Goal: Task Accomplishment & Management: Use online tool/utility

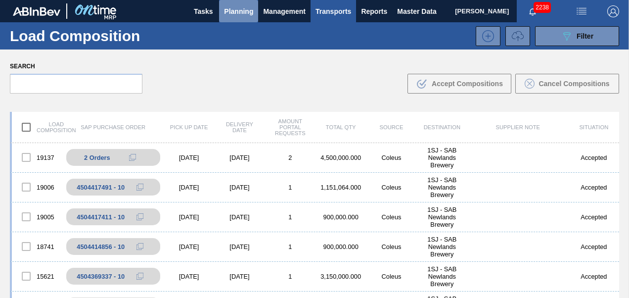
click at [243, 8] on span "Planning" at bounding box center [238, 11] width 29 height 12
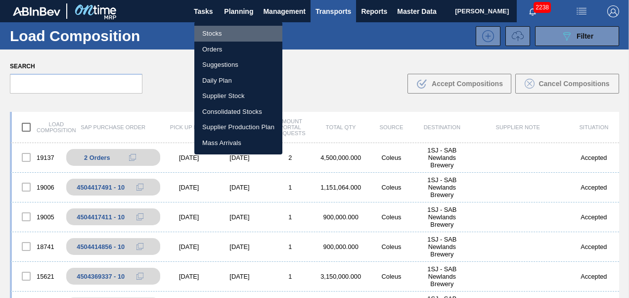
click at [211, 34] on li "Stocks" at bounding box center [238, 34] width 88 height 16
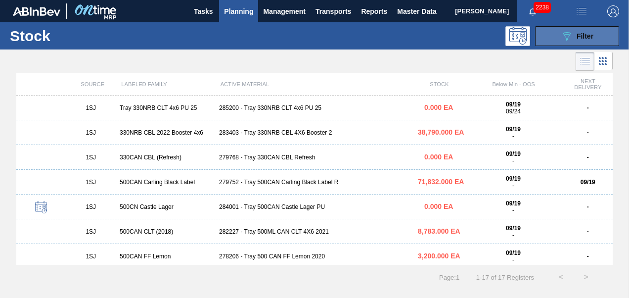
click at [568, 44] on button "089F7B8B-B2A5-4AFE-B5C0-19BA573D28AC Filter" at bounding box center [577, 36] width 84 height 20
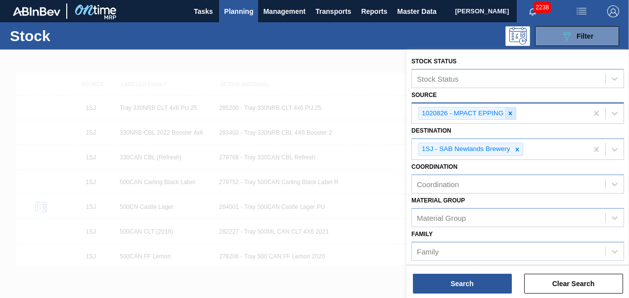
click at [511, 115] on icon at bounding box center [510, 113] width 7 height 7
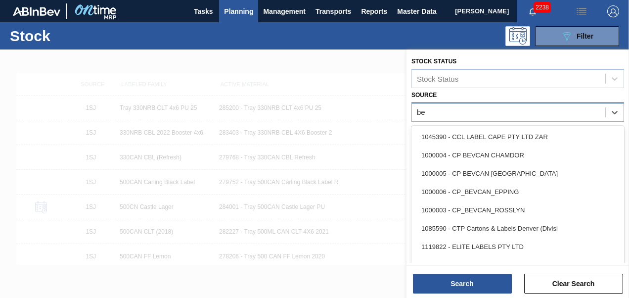
type input "bev"
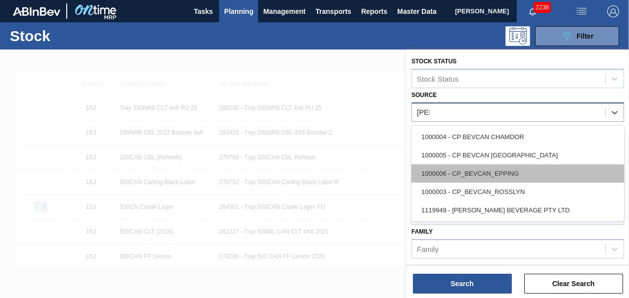
click at [456, 172] on div "1000006 - CP_BEVCAN_EPPING" at bounding box center [518, 173] width 213 height 18
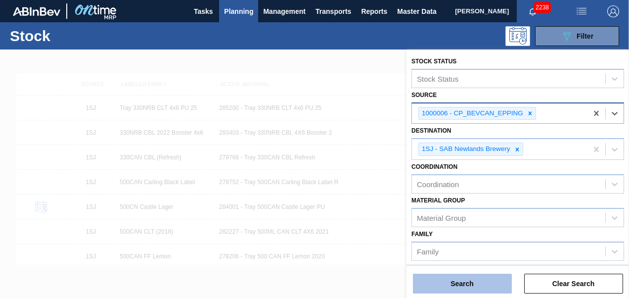
click at [439, 282] on button "Search" at bounding box center [462, 284] width 99 height 20
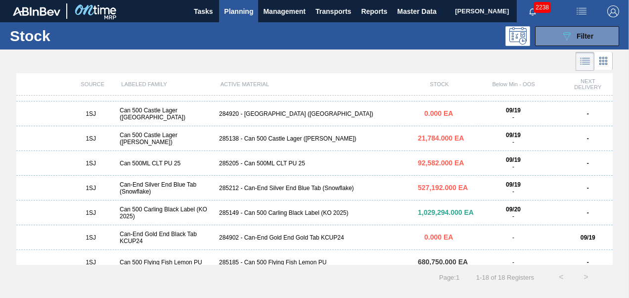
scroll to position [276, 0]
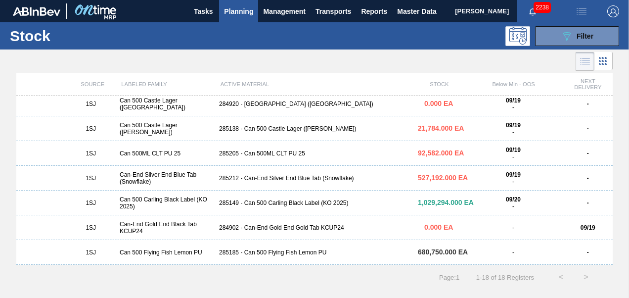
click at [269, 202] on div "285149 - Can 500 Carling Black Label (KO 2025)" at bounding box center [314, 202] width 199 height 7
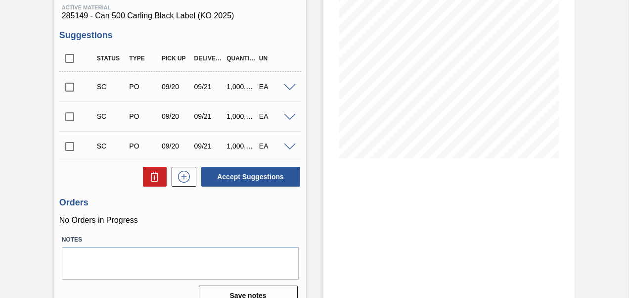
scroll to position [148, 0]
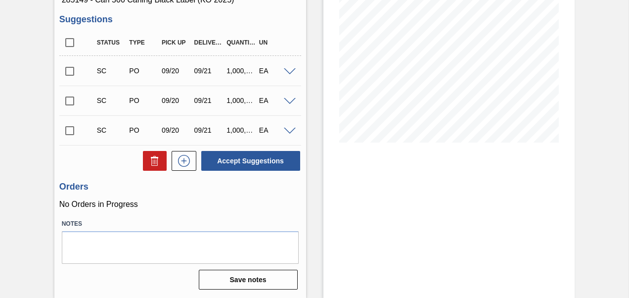
click at [67, 133] on input "checkbox" at bounding box center [69, 130] width 21 height 21
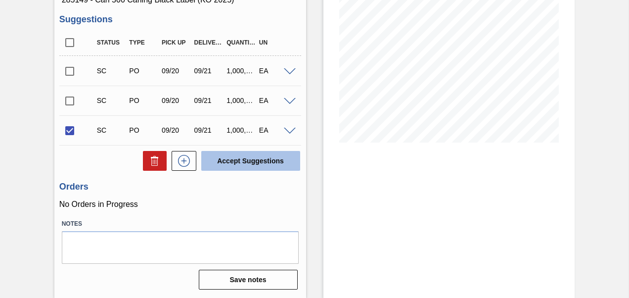
click at [225, 164] on button "Accept Suggestions" at bounding box center [250, 161] width 99 height 20
checkbox input "false"
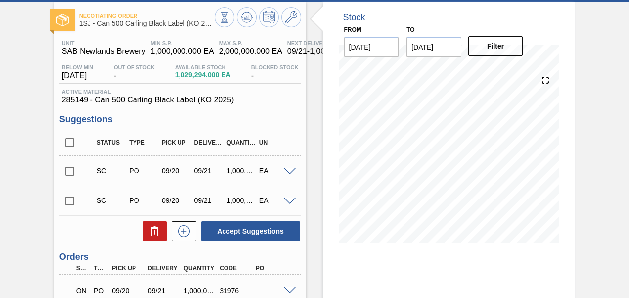
scroll to position [0, 0]
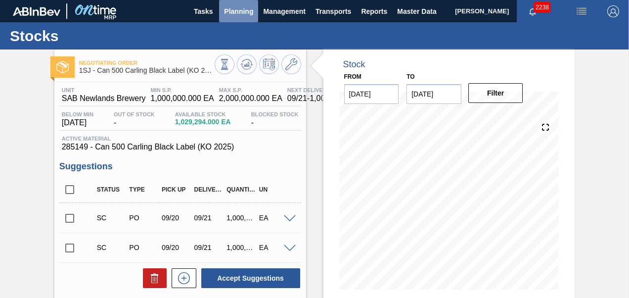
click at [245, 12] on span "Planning" at bounding box center [238, 11] width 29 height 12
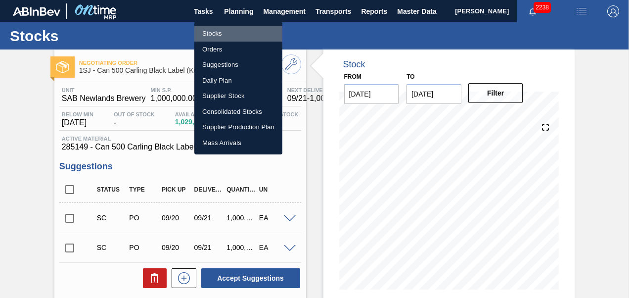
click at [212, 33] on li "Stocks" at bounding box center [238, 34] width 88 height 16
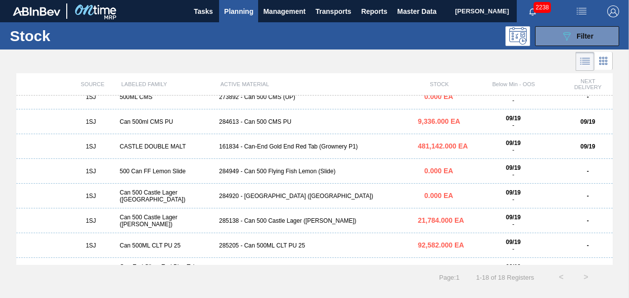
scroll to position [198, 0]
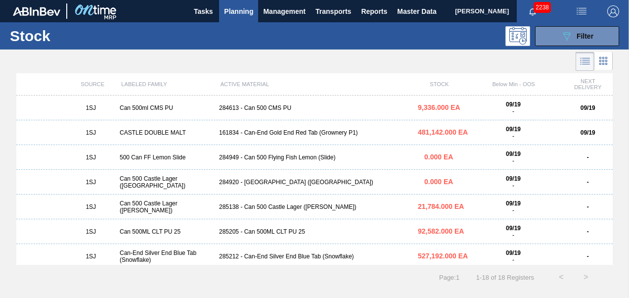
click at [257, 201] on div "1SJ Can 500 Castle Lager (Charles) 285138 - Can 500 Castle Lager (Charles) 21,7…" at bounding box center [314, 206] width 597 height 25
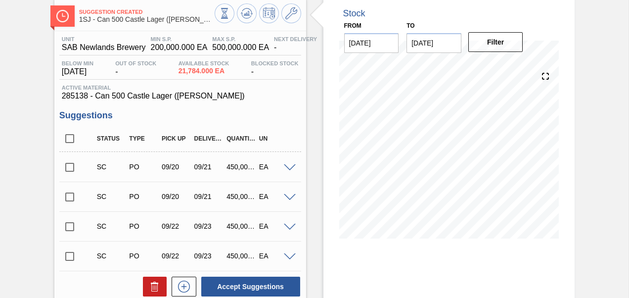
scroll to position [99, 0]
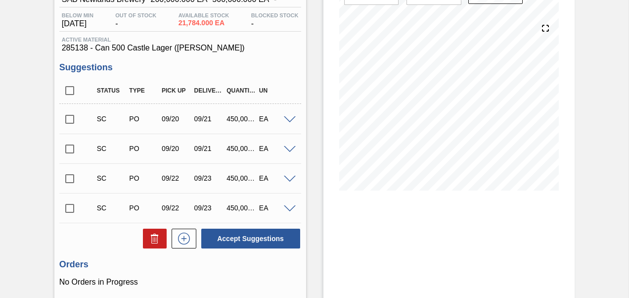
click at [65, 120] on input "checkbox" at bounding box center [69, 119] width 21 height 21
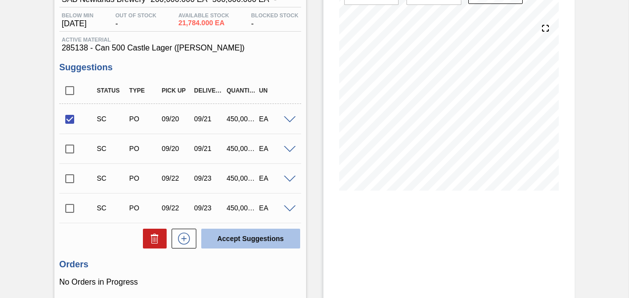
click at [249, 238] on button "Accept Suggestions" at bounding box center [250, 239] width 99 height 20
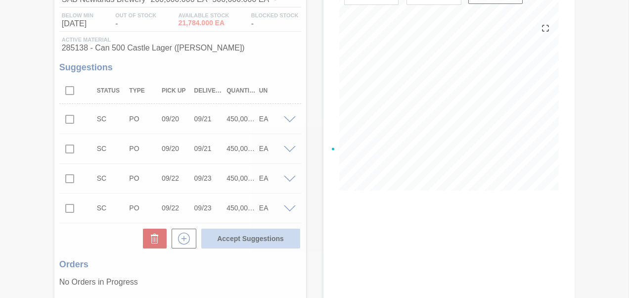
checkbox input "false"
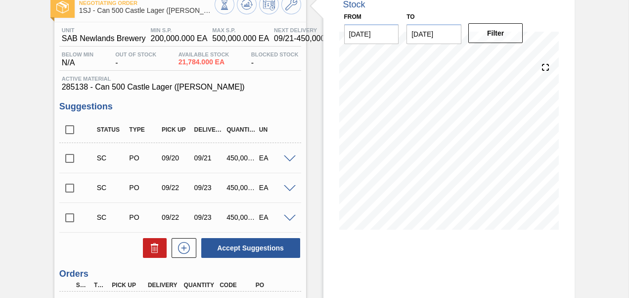
scroll to position [0, 0]
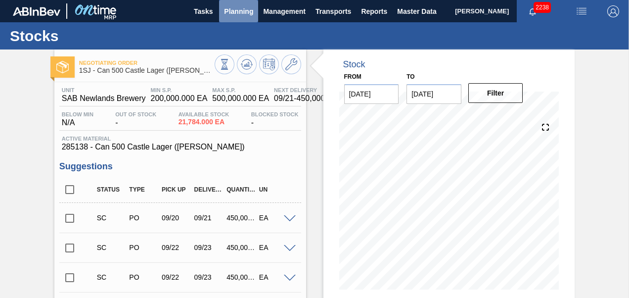
click at [241, 12] on span "Planning" at bounding box center [238, 11] width 29 height 12
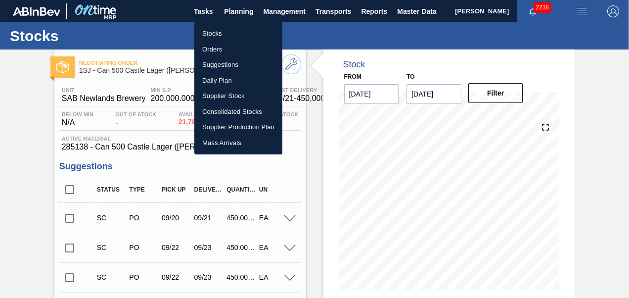
click at [208, 28] on li "Stocks" at bounding box center [238, 34] width 88 height 16
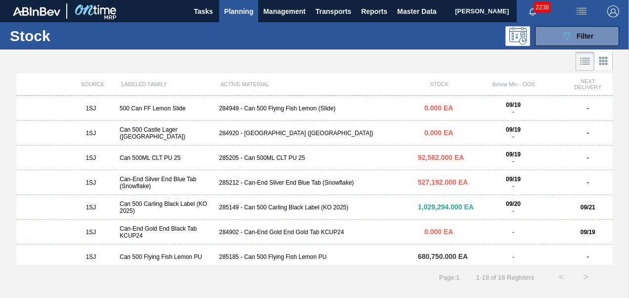
scroll to position [276, 0]
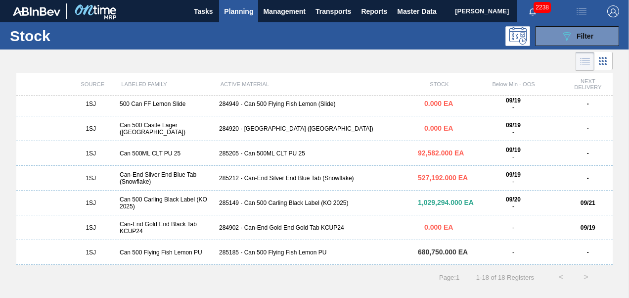
click at [258, 151] on div "285205 - Can 500ML CLT PU 25" at bounding box center [314, 153] width 199 height 7
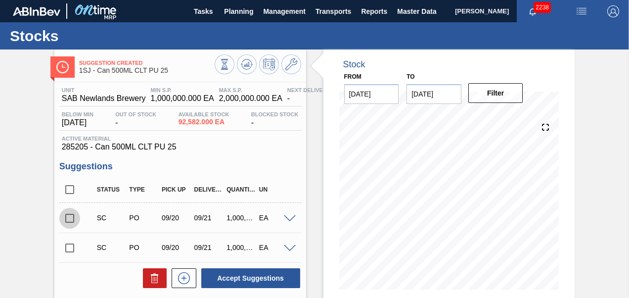
click at [68, 216] on input "checkbox" at bounding box center [69, 218] width 21 height 21
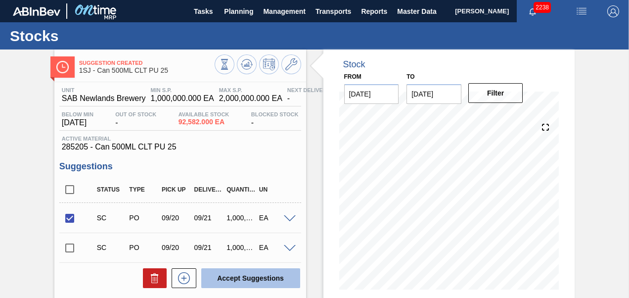
click at [227, 279] on button "Accept Suggestions" at bounding box center [250, 278] width 99 height 20
checkbox input "false"
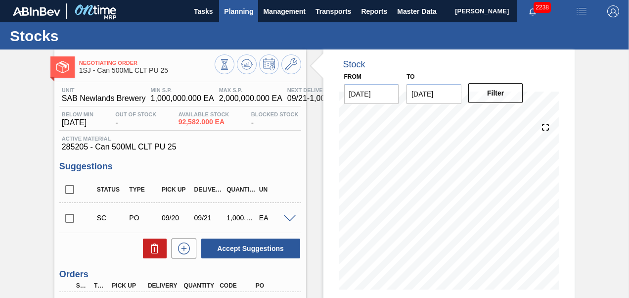
click at [235, 12] on span "Planning" at bounding box center [238, 11] width 29 height 12
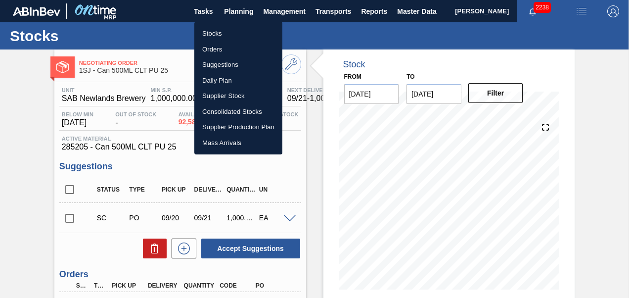
drag, startPoint x: 217, startPoint y: 26, endPoint x: 213, endPoint y: 32, distance: 6.7
click at [217, 26] on li "Stocks" at bounding box center [238, 34] width 88 height 16
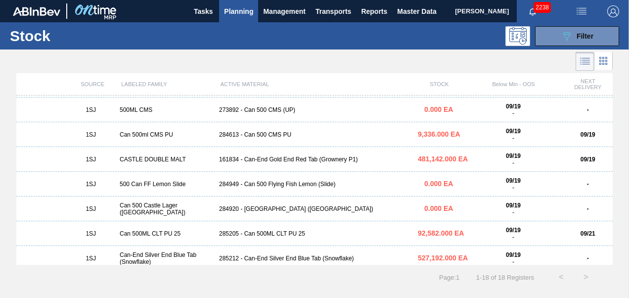
scroll to position [198, 0]
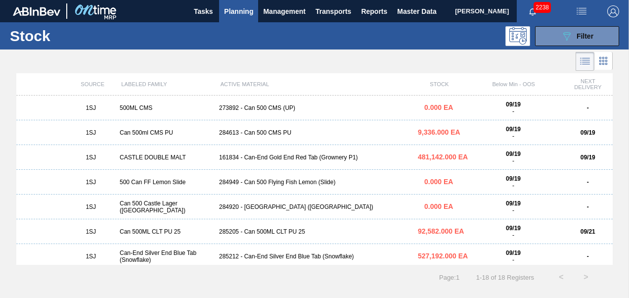
click at [275, 164] on div "1SJ CASTLE DOUBLE MALT 161834 - Can-End Gold End Red Tab (Grownery P1) 481,142.…" at bounding box center [314, 157] width 597 height 25
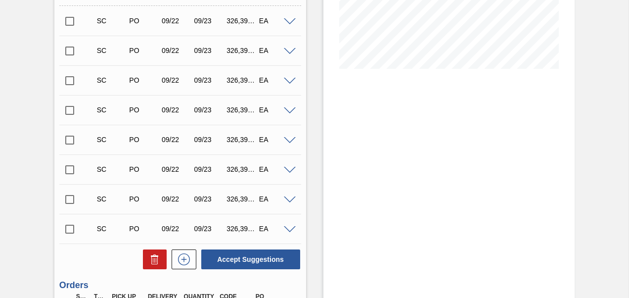
scroll to position [218, 0]
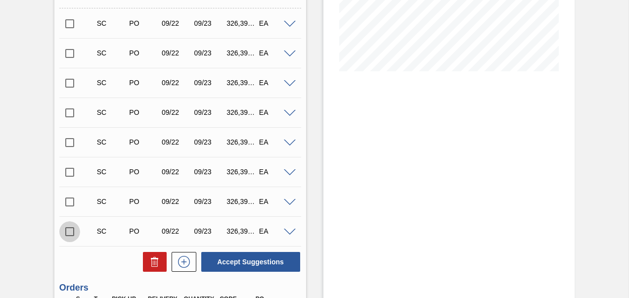
click at [64, 235] on input "checkbox" at bounding box center [69, 231] width 21 height 21
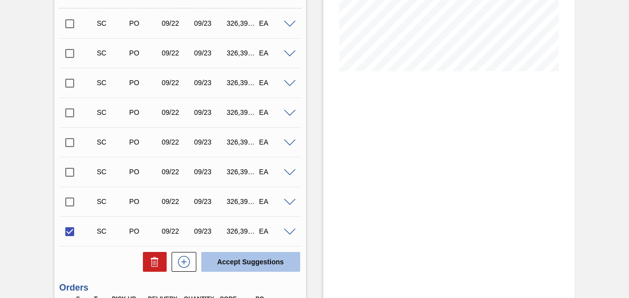
click at [209, 262] on button "Accept Suggestions" at bounding box center [250, 262] width 99 height 20
checkbox input "false"
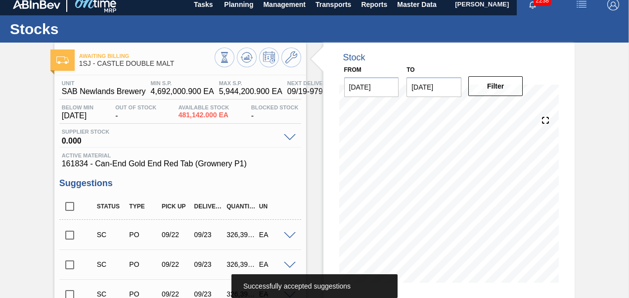
scroll to position [0, 0]
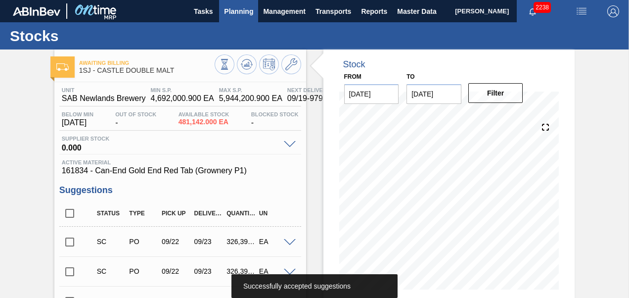
click at [242, 8] on span "Planning" at bounding box center [238, 11] width 29 height 12
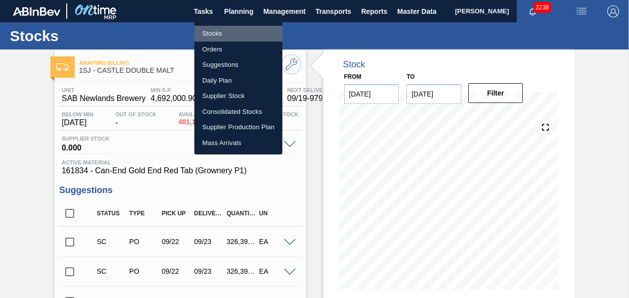
click at [227, 31] on li "Stocks" at bounding box center [238, 34] width 88 height 16
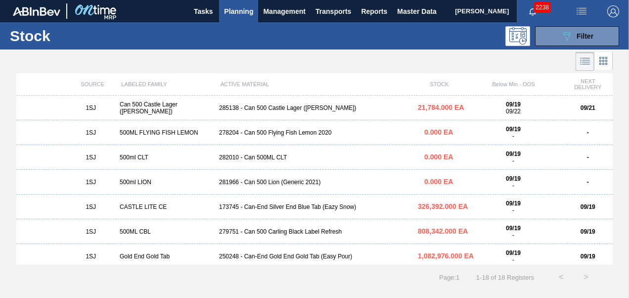
click at [240, 11] on span "Planning" at bounding box center [238, 11] width 29 height 12
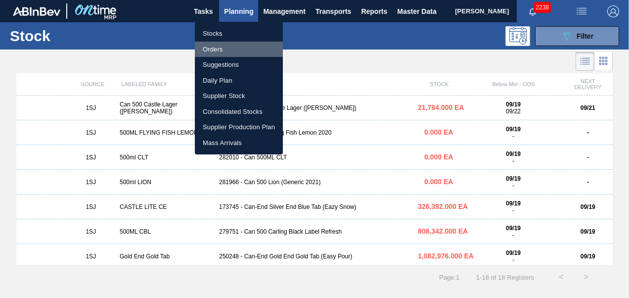
click at [214, 51] on li "Orders" at bounding box center [239, 50] width 88 height 16
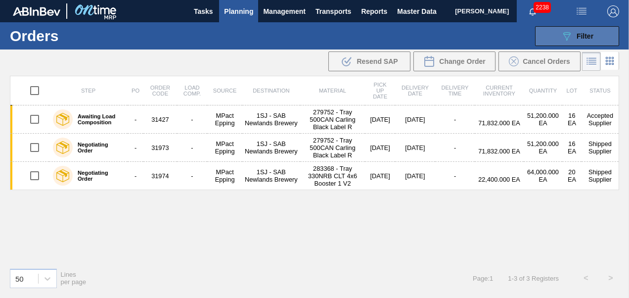
click at [562, 36] on icon "089F7B8B-B2A5-4AFE-B5C0-19BA573D28AC" at bounding box center [567, 36] width 12 height 12
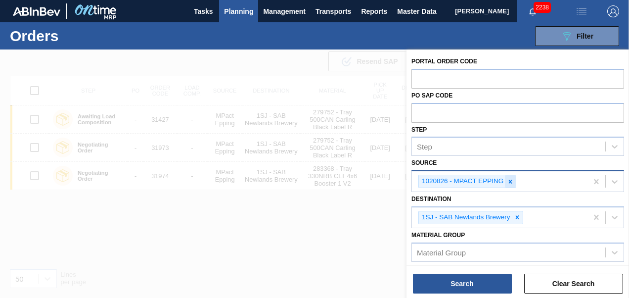
click at [509, 184] on icon at bounding box center [510, 181] width 7 height 7
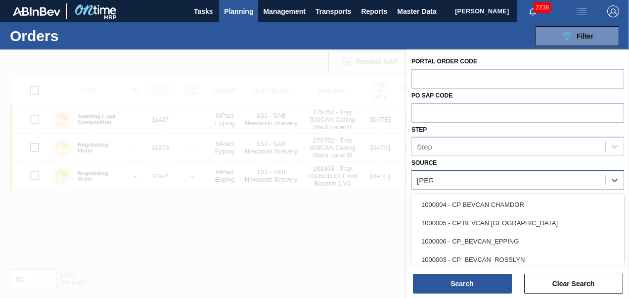
type input "BEVC"
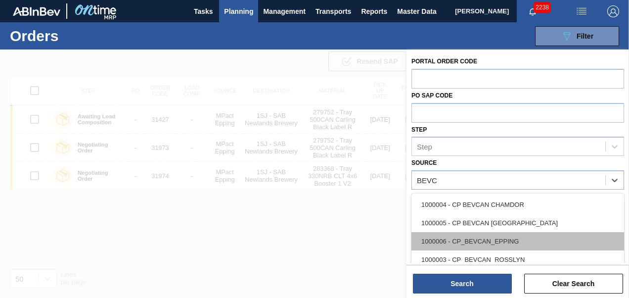
click at [495, 241] on div "1000006 - CP_BEVCAN_EPPING" at bounding box center [518, 241] width 213 height 18
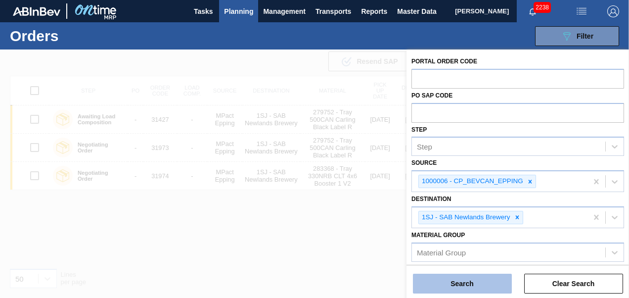
click at [461, 285] on button "Search" at bounding box center [462, 284] width 99 height 20
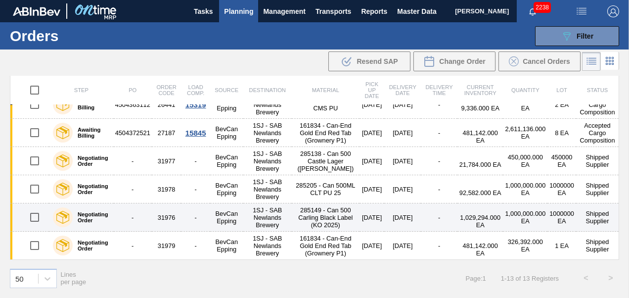
scroll to position [252, 0]
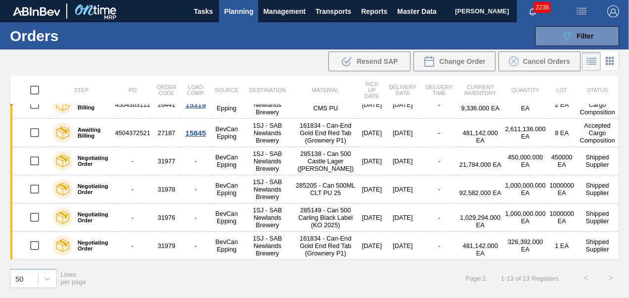
click at [242, 11] on span "Planning" at bounding box center [238, 11] width 29 height 12
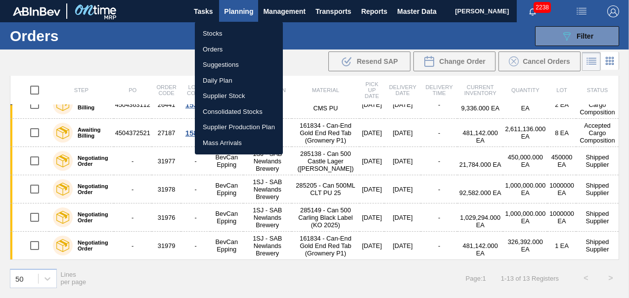
click at [229, 49] on li "Orders" at bounding box center [239, 50] width 88 height 16
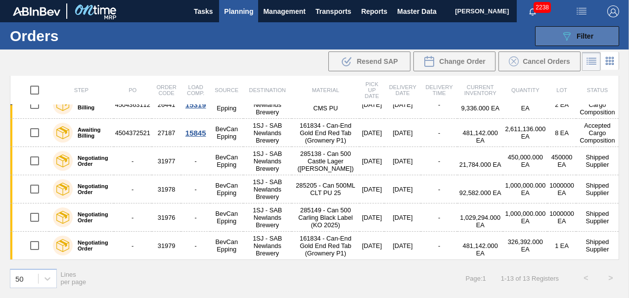
click at [574, 39] on div "089F7B8B-B2A5-4AFE-B5C0-19BA573D28AC Filter" at bounding box center [577, 36] width 33 height 12
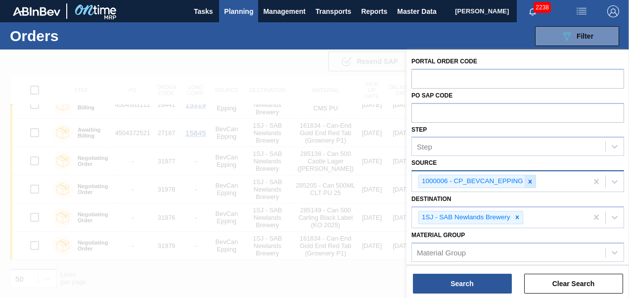
click at [527, 181] on icon at bounding box center [530, 181] width 7 height 7
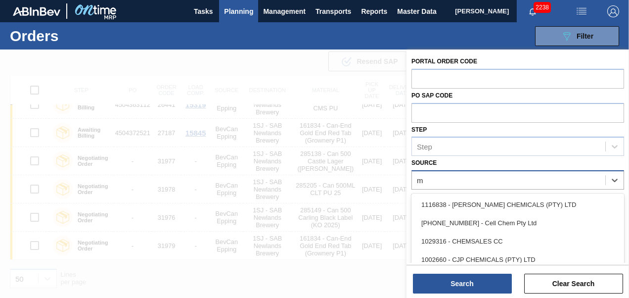
type input "mp"
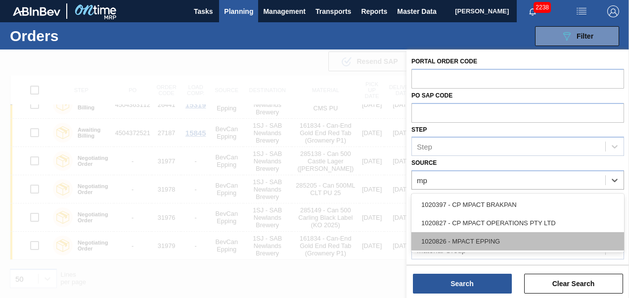
click at [465, 232] on div "1020826 - MPACT EPPING" at bounding box center [518, 241] width 213 height 18
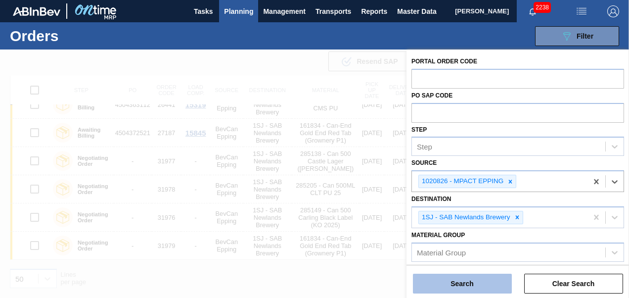
click at [452, 283] on button "Search" at bounding box center [462, 284] width 99 height 20
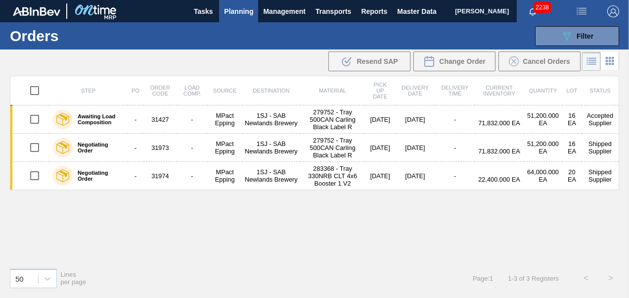
scroll to position [0, 0]
click at [246, 10] on span "Planning" at bounding box center [238, 11] width 29 height 12
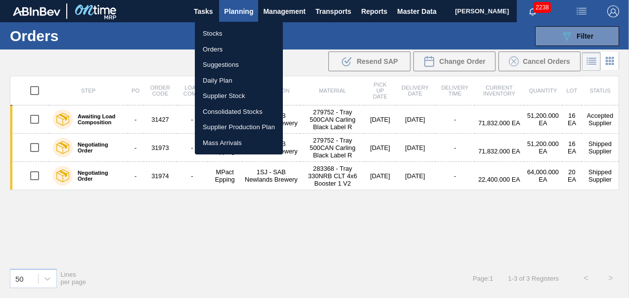
click at [211, 48] on li "Orders" at bounding box center [239, 50] width 88 height 16
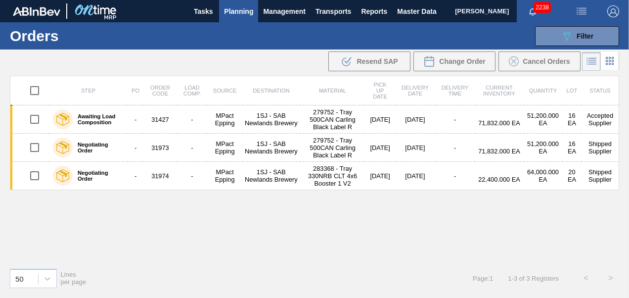
drag, startPoint x: 572, startPoint y: 41, endPoint x: 546, endPoint y: 54, distance: 29.2
click at [572, 41] on icon "089F7B8B-B2A5-4AFE-B5C0-19BA573D28AC" at bounding box center [567, 36] width 12 height 12
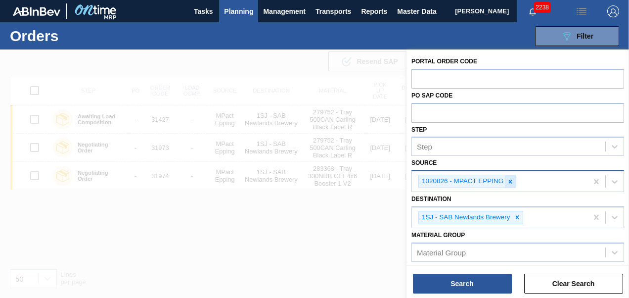
click at [511, 187] on div at bounding box center [510, 181] width 11 height 12
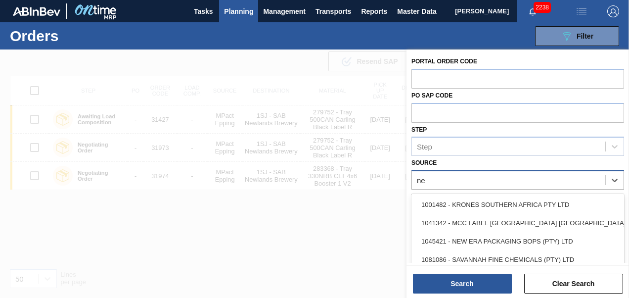
type input "new"
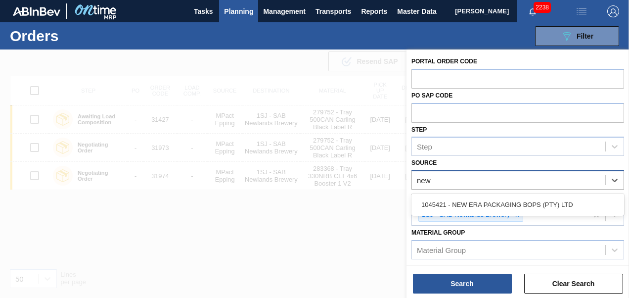
click at [479, 202] on div "1045421 - NEW ERA PACKAGING BOPS (PTY) LTD" at bounding box center [518, 204] width 213 height 18
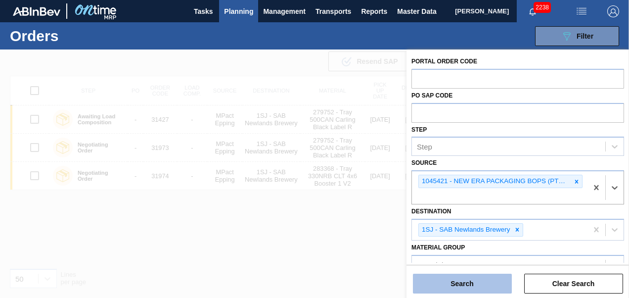
click at [446, 290] on button "Search" at bounding box center [462, 284] width 99 height 20
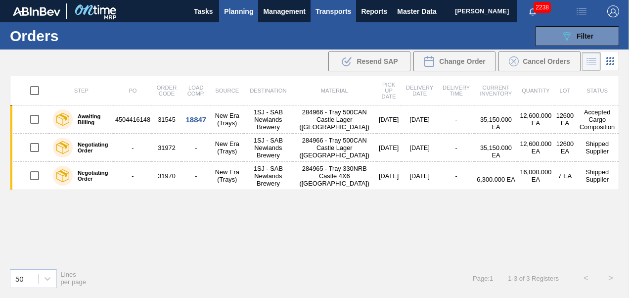
click at [332, 18] on button "Transports" at bounding box center [334, 11] width 46 height 22
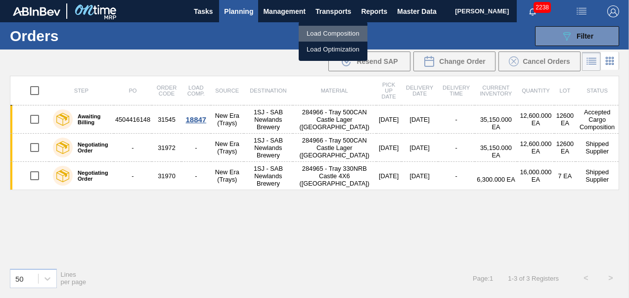
click at [320, 28] on li "Load Composition" at bounding box center [333, 34] width 69 height 16
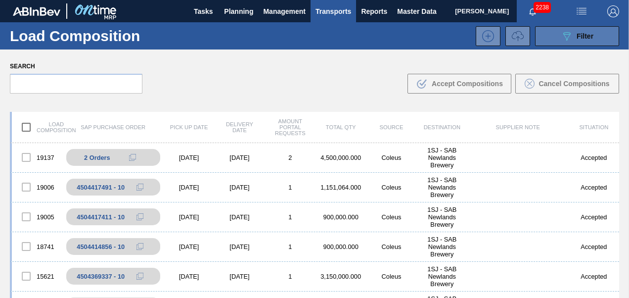
click at [561, 39] on icon "089F7B8B-B2A5-4AFE-B5C0-19BA573D28AC" at bounding box center [567, 36] width 12 height 12
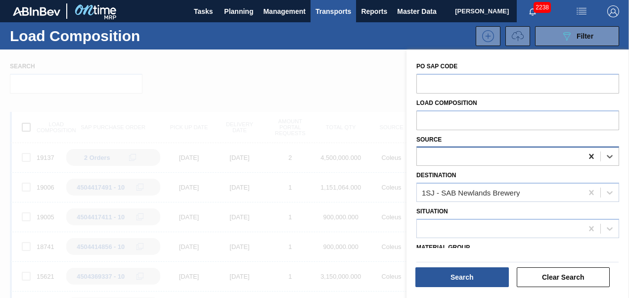
click at [591, 152] on icon at bounding box center [592, 156] width 10 height 10
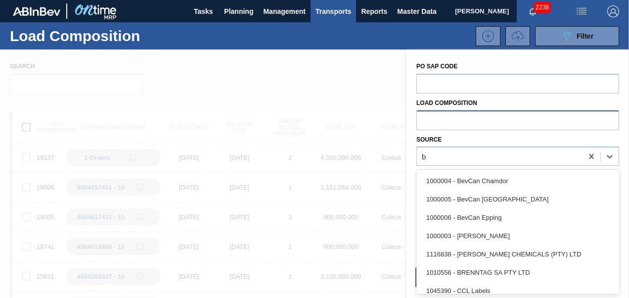
scroll to position [24, 0]
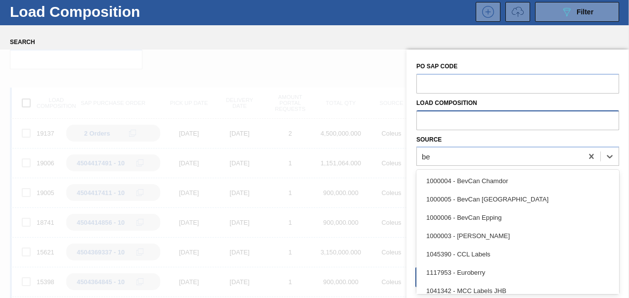
type input "bev"
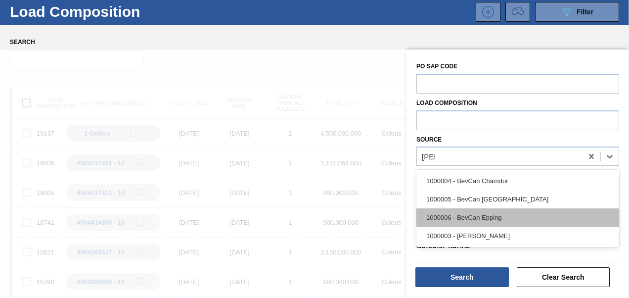
click at [470, 220] on div "1000006 - BevCan Epping" at bounding box center [518, 217] width 203 height 18
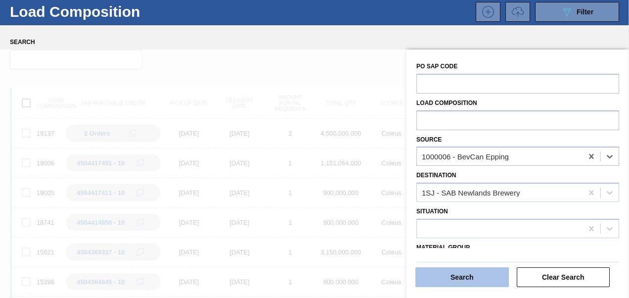
click at [462, 273] on button "Search" at bounding box center [463, 277] width 94 height 20
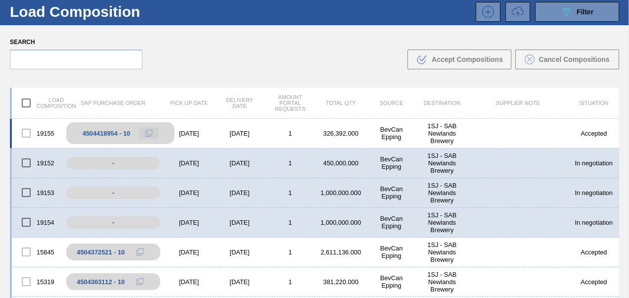
click at [146, 133] on icon at bounding box center [148, 133] width 7 height 7
click at [126, 161] on div "-" at bounding box center [120, 162] width 108 height 17
click at [184, 165] on div "[DATE]" at bounding box center [189, 162] width 50 height 7
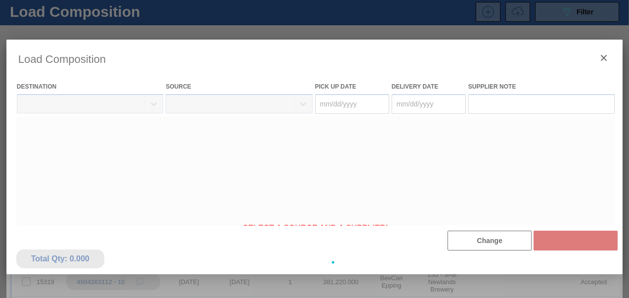
click at [225, 165] on div at bounding box center [314, 262] width 617 height 445
type Date "[DATE]"
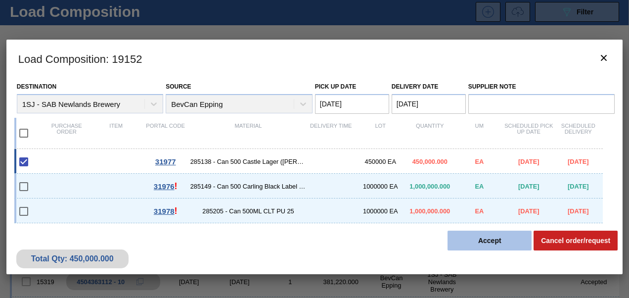
click at [453, 241] on button "Accept" at bounding box center [490, 241] width 84 height 20
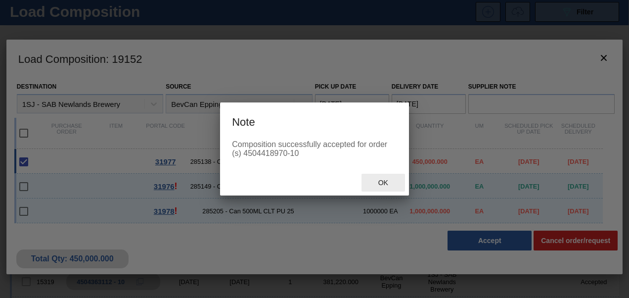
click at [383, 188] on div "Ok" at bounding box center [384, 183] width 44 height 18
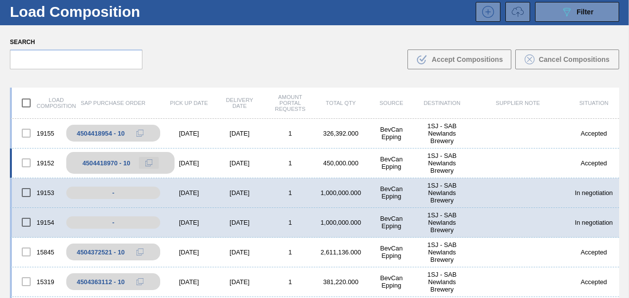
click at [146, 161] on icon at bounding box center [148, 162] width 7 height 7
click at [154, 160] on button at bounding box center [149, 163] width 20 height 12
drag, startPoint x: 145, startPoint y: 161, endPoint x: 183, endPoint y: 161, distance: 37.6
click at [144, 161] on icon at bounding box center [140, 162] width 7 height 7
click at [188, 187] on div "19153 - 09/20/2025 09/21/2025 1 1,000,000.000 BevCan Epping 1SJ - SAB Newlands …" at bounding box center [315, 193] width 610 height 30
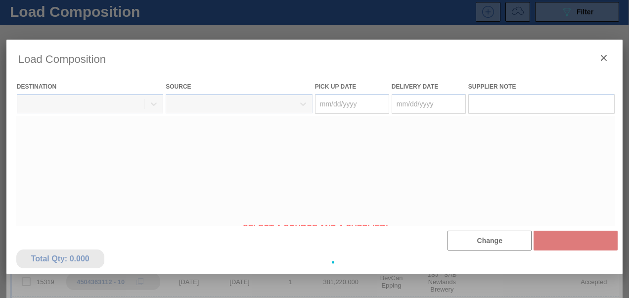
type Date "[DATE]"
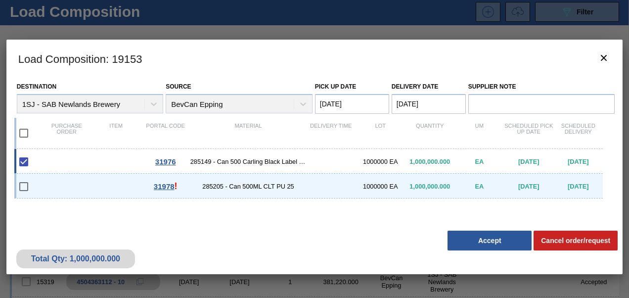
click at [470, 241] on button "Accept" at bounding box center [490, 241] width 84 height 20
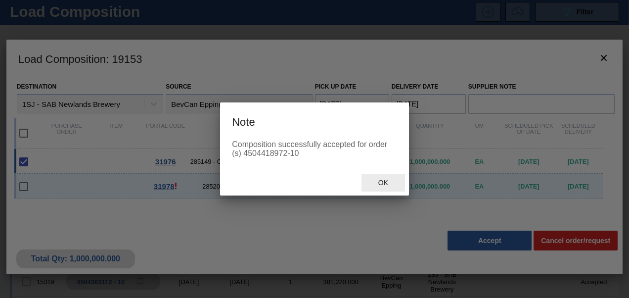
click at [379, 179] on span "Ok" at bounding box center [384, 183] width 26 height 8
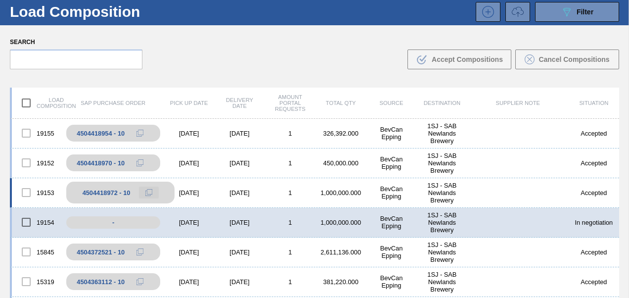
click at [149, 188] on button at bounding box center [149, 193] width 20 height 12
click at [186, 220] on div "[DATE]" at bounding box center [189, 222] width 50 height 7
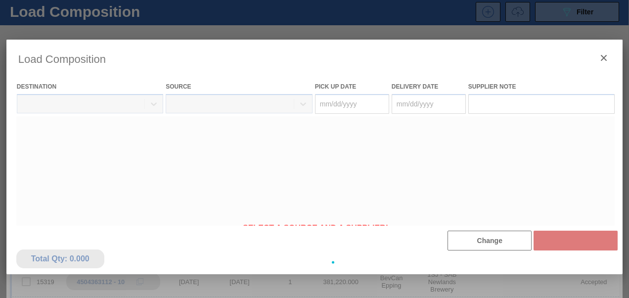
type Date "[DATE]"
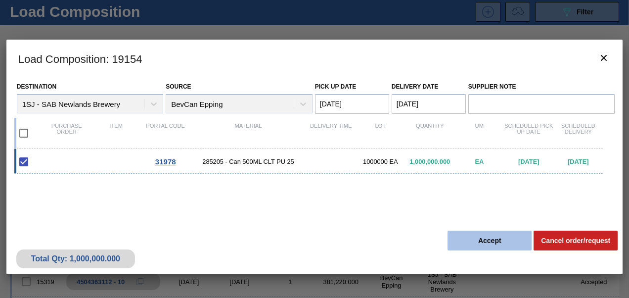
click at [466, 245] on button "Accept" at bounding box center [490, 241] width 84 height 20
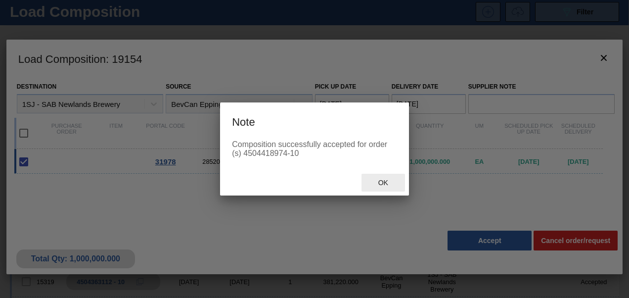
click at [389, 186] on span "Ok" at bounding box center [384, 183] width 26 height 8
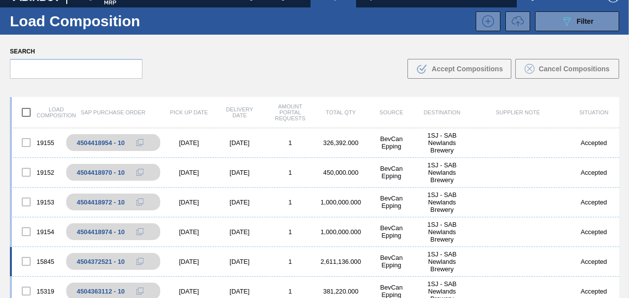
scroll to position [0, 0]
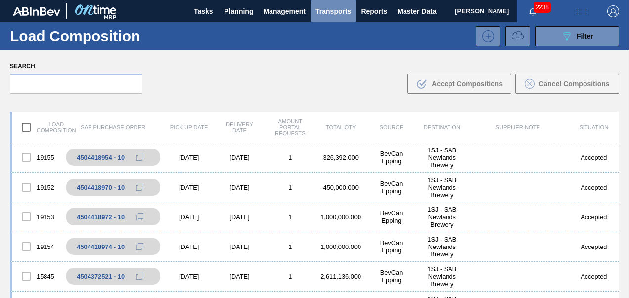
click at [329, 11] on span "Transports" at bounding box center [334, 11] width 36 height 12
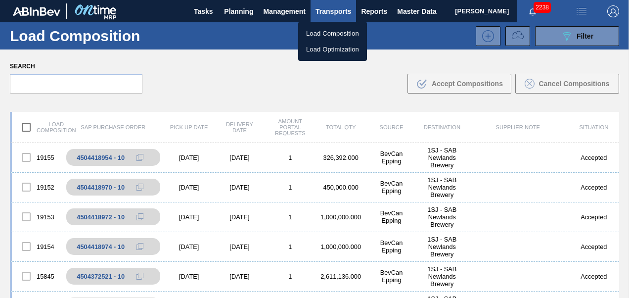
click at [565, 35] on div at bounding box center [314, 149] width 629 height 298
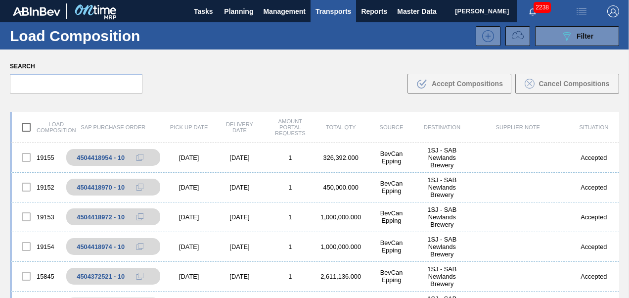
click at [564, 36] on icon at bounding box center [567, 36] width 7 height 8
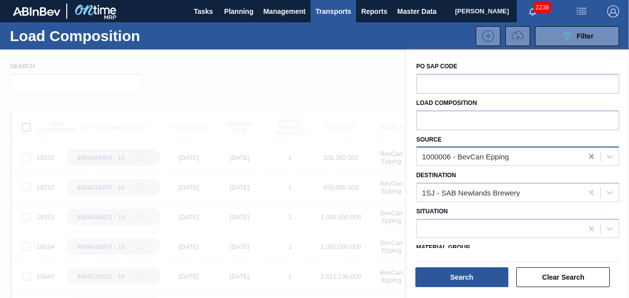
click at [591, 156] on icon at bounding box center [591, 156] width 4 height 5
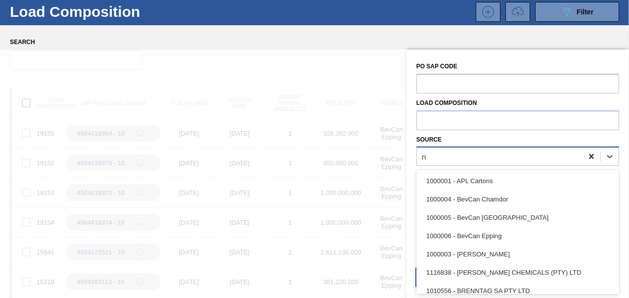
scroll to position [24, 0]
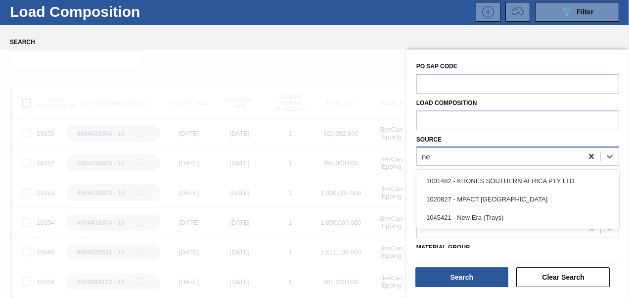
type input "new"
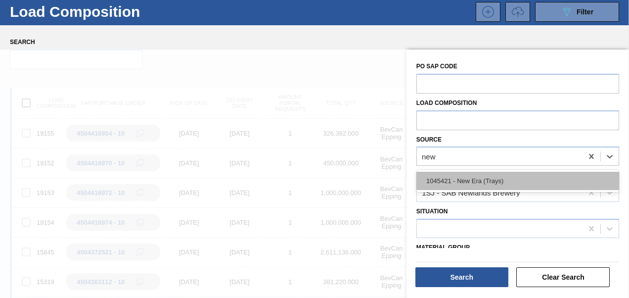
click at [524, 178] on div "1045421 - New Era (Trays)" at bounding box center [518, 181] width 203 height 18
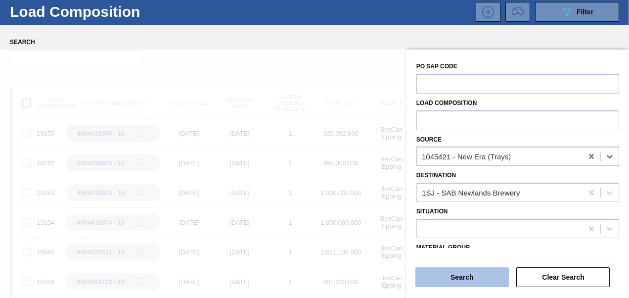
click at [479, 283] on button "Search" at bounding box center [463, 277] width 94 height 20
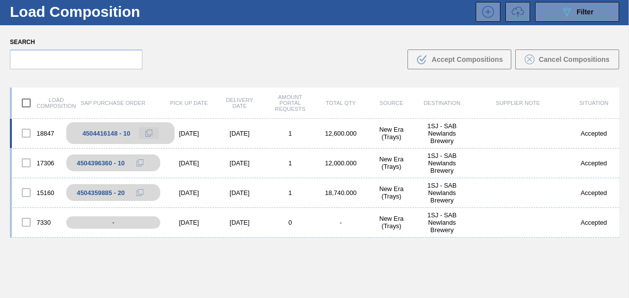
click at [149, 131] on icon at bounding box center [148, 133] width 7 height 7
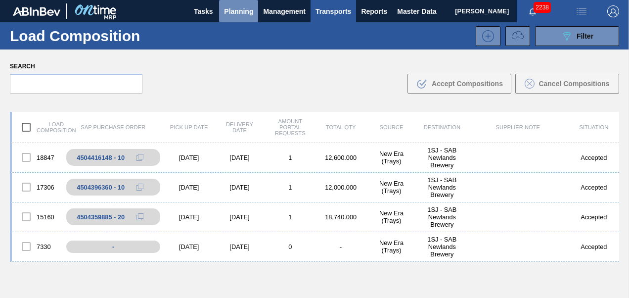
click at [234, 16] on span "Planning" at bounding box center [238, 11] width 29 height 12
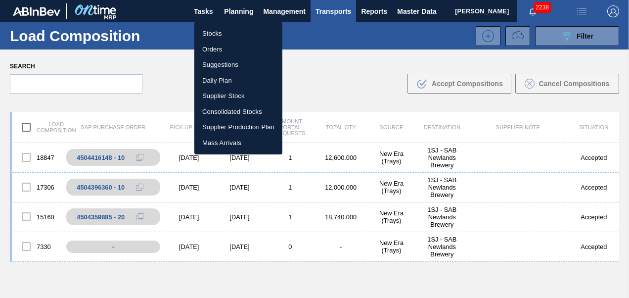
click at [210, 48] on li "Orders" at bounding box center [238, 50] width 88 height 16
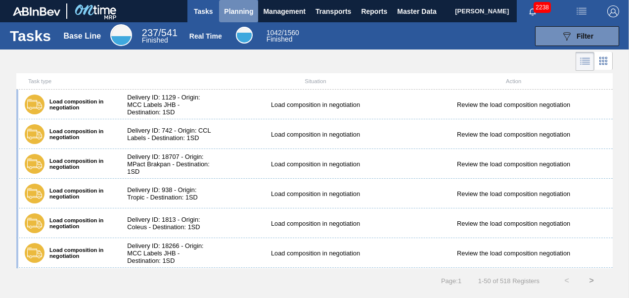
click at [244, 2] on button "Planning" at bounding box center [238, 11] width 39 height 22
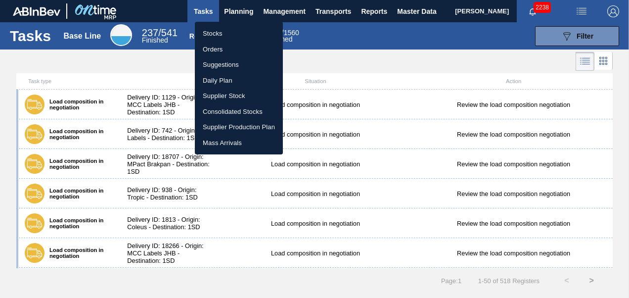
click at [216, 51] on li "Orders" at bounding box center [239, 50] width 88 height 16
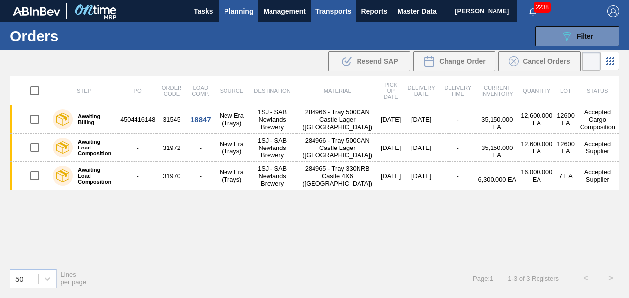
click at [328, 15] on span "Transports" at bounding box center [334, 11] width 36 height 12
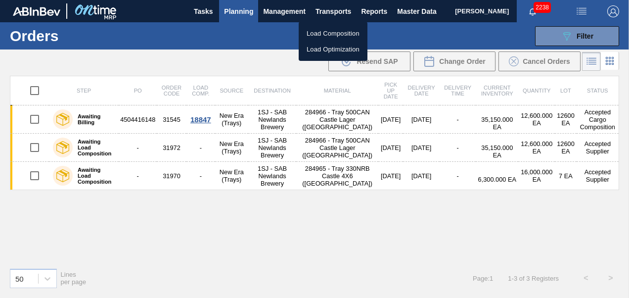
click at [312, 34] on li "Load Composition" at bounding box center [333, 34] width 69 height 16
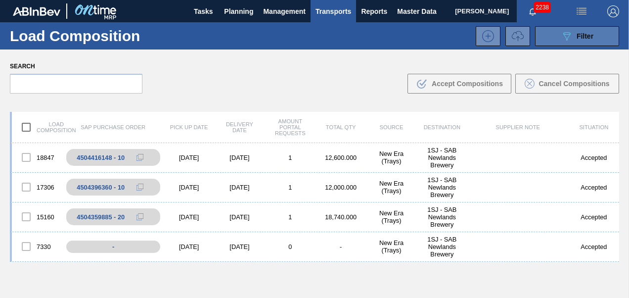
drag, startPoint x: 569, startPoint y: 39, endPoint x: 571, endPoint y: 32, distance: 7.8
click at [571, 32] on icon "089F7B8B-B2A5-4AFE-B5C0-19BA573D28AC" at bounding box center [567, 36] width 12 height 12
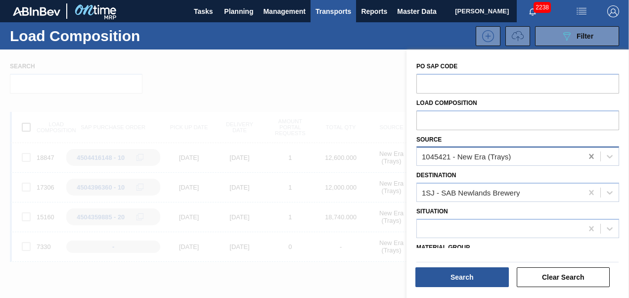
click at [589, 157] on icon at bounding box center [591, 156] width 4 height 5
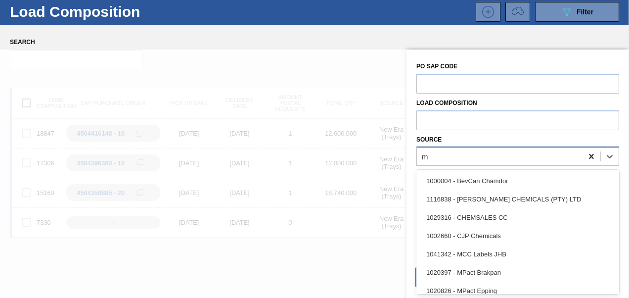
scroll to position [24, 0]
type input "mp"
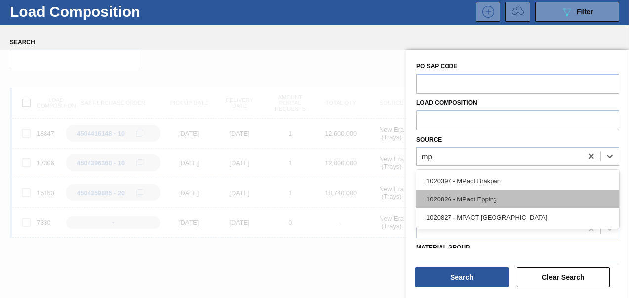
click at [488, 201] on div "1020826 - MPact Epping" at bounding box center [518, 199] width 203 height 18
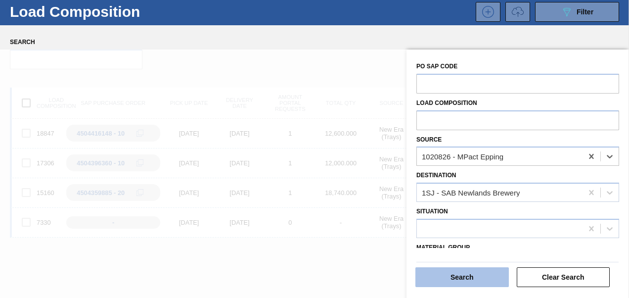
click at [467, 282] on button "Search" at bounding box center [463, 277] width 94 height 20
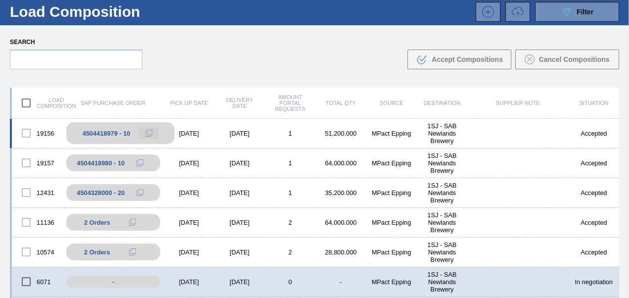
click at [147, 132] on icon at bounding box center [148, 133] width 7 height 7
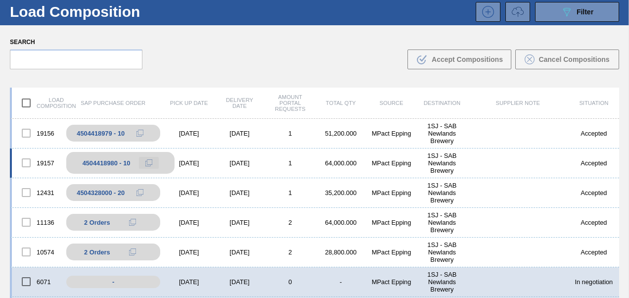
click at [150, 160] on icon at bounding box center [148, 162] width 7 height 7
